Goal: Transaction & Acquisition: Purchase product/service

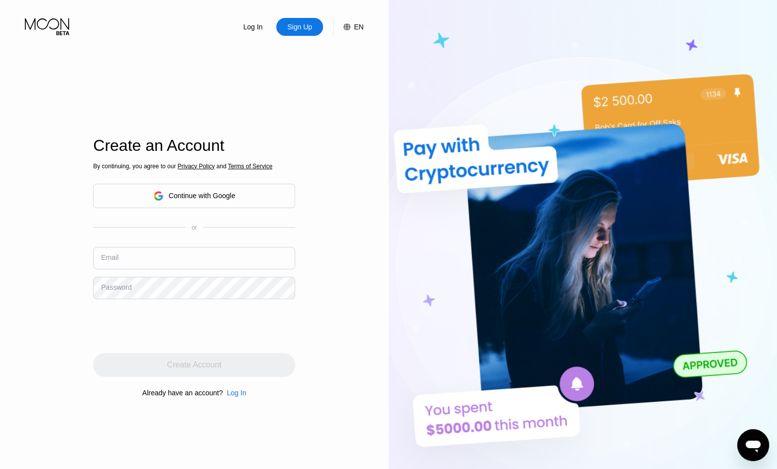
click at [257, 203] on div "Continue with Google" at bounding box center [194, 196] width 202 height 24
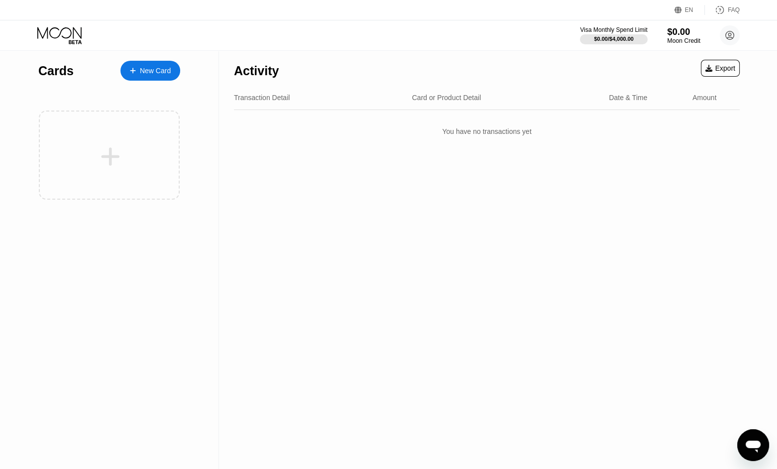
click at [674, 32] on div "$0.00" at bounding box center [683, 31] width 33 height 10
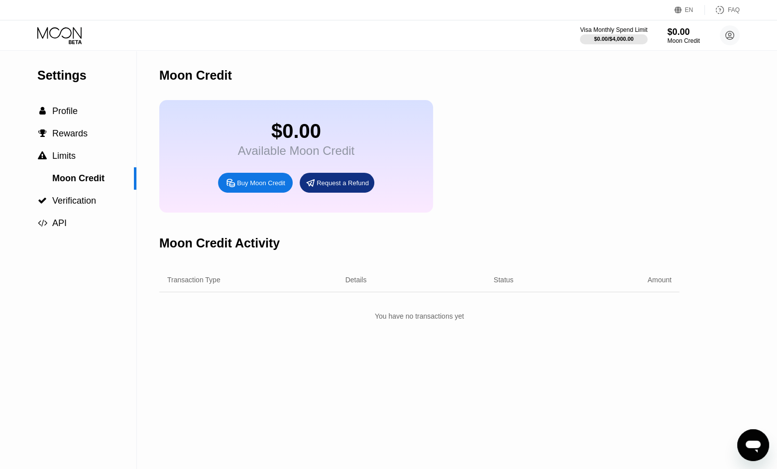
click at [265, 187] on div "Buy Moon Credit" at bounding box center [261, 183] width 48 height 8
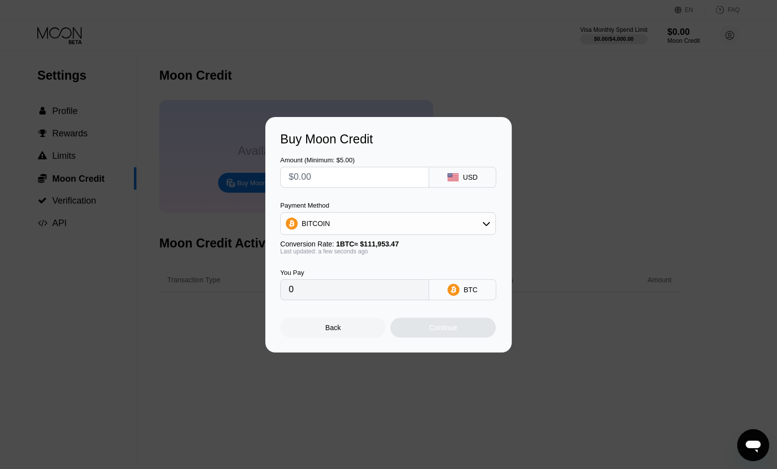
click at [396, 176] on input "text" at bounding box center [355, 177] width 132 height 20
type input "$6"
type input "0.00005360"
type input "$60"
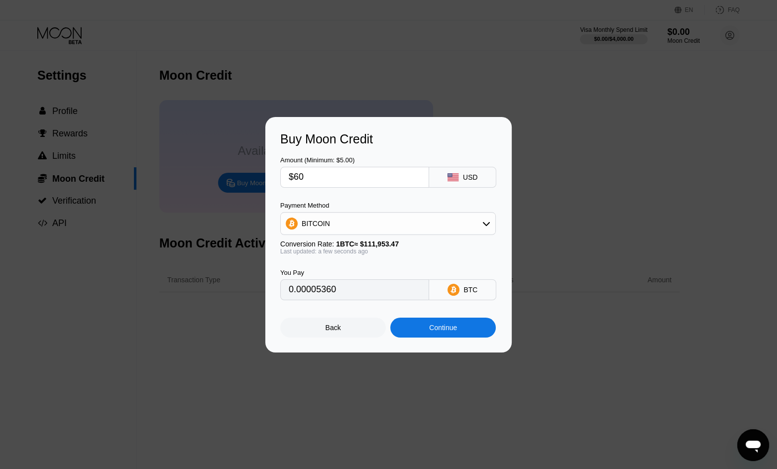
type input "0.00053594"
type input "$600"
type input "0.00535937"
type input "$600"
click at [371, 224] on div "BITCOIN" at bounding box center [388, 224] width 215 height 20
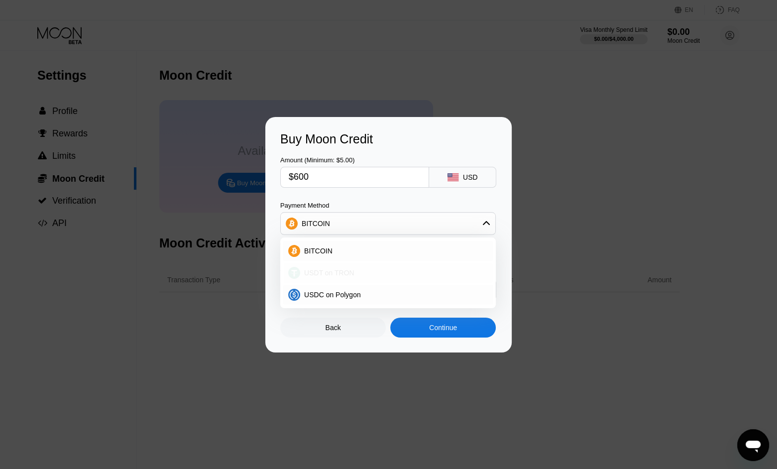
click at [360, 271] on div "USDT on TRON" at bounding box center [394, 273] width 188 height 8
type input "606.06"
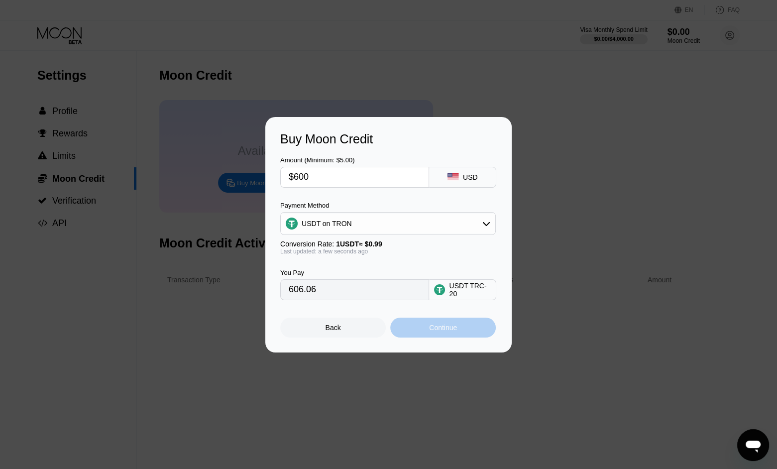
click at [410, 330] on div "Continue" at bounding box center [443, 328] width 106 height 20
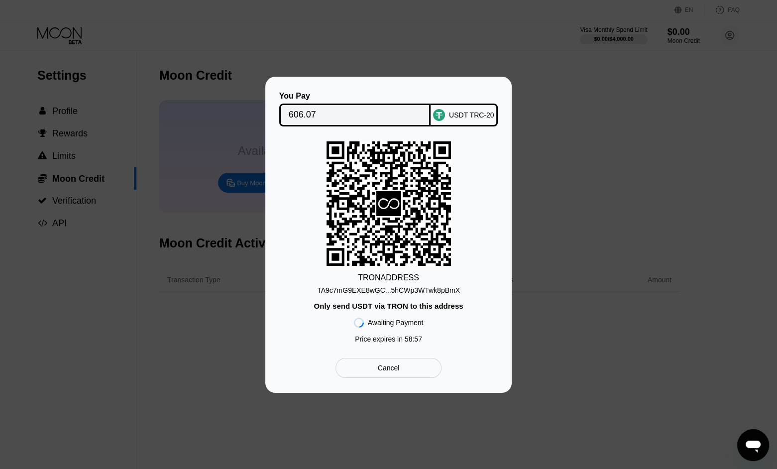
click at [390, 289] on div "TA9c7mG9EXE8wGC...5hCWp3WTwk8pBmX" at bounding box center [388, 290] width 143 height 8
click at [348, 287] on div "TA9c7mG9EXE8wGC...5hCWp3WTwk8pBmX" at bounding box center [388, 290] width 143 height 8
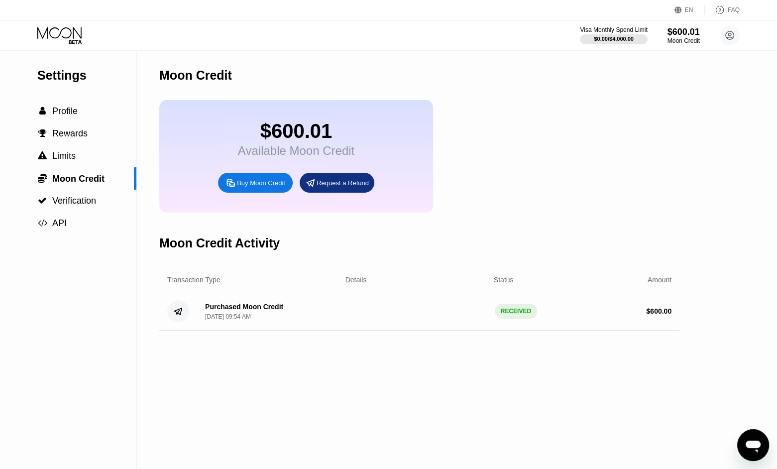
click at [94, 349] on div "Settings  Profile  Rewards  Limits  Moon Credit  Verification  API" at bounding box center [68, 260] width 137 height 418
